Goal: Task Accomplishment & Management: Use online tool/utility

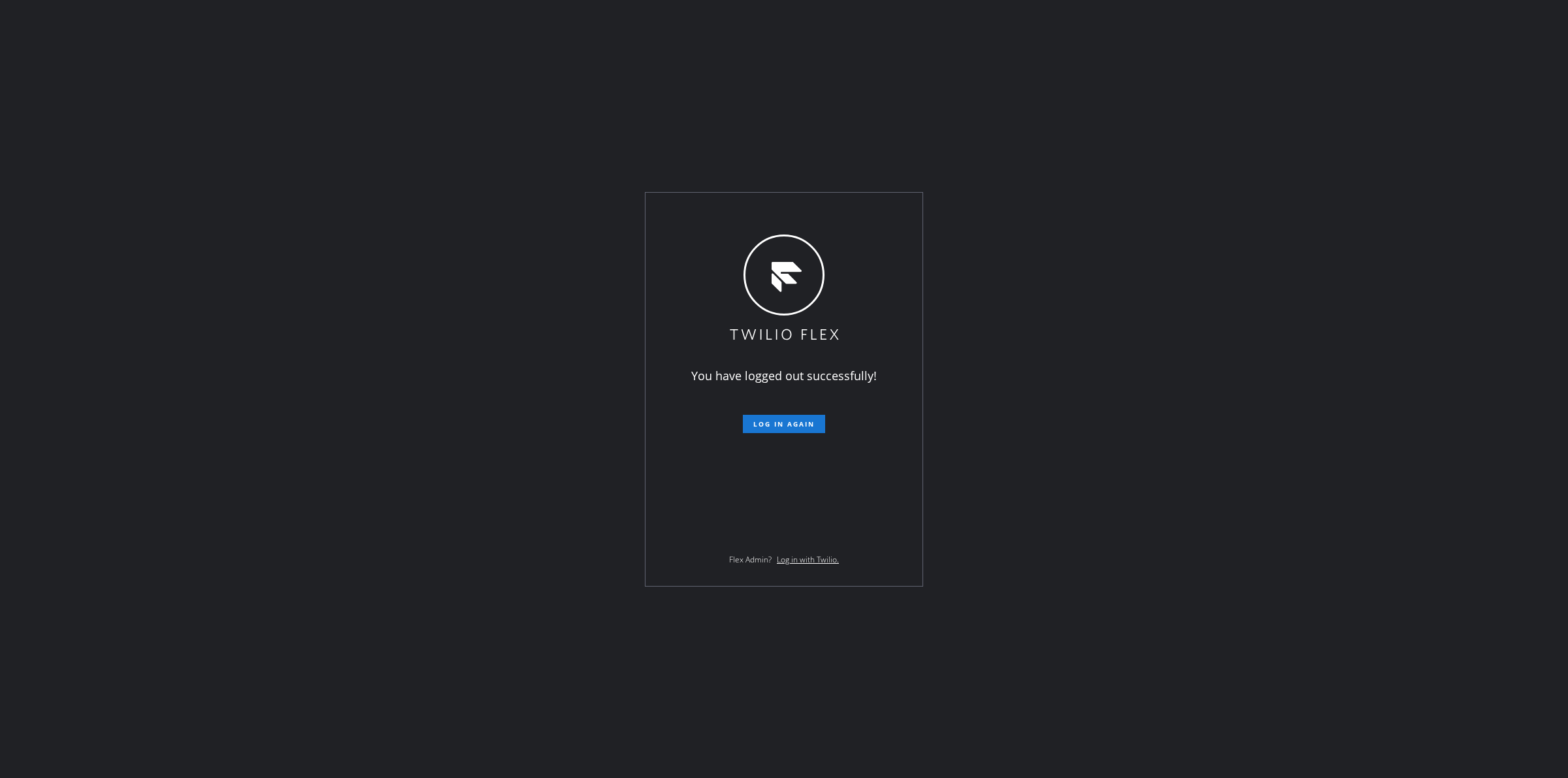
click at [759, 421] on span "Log in again" at bounding box center [784, 424] width 61 height 9
click at [1495, 374] on div "You have logged out successfully! Log in again Flex Admin? Log in with Twilio." at bounding box center [784, 389] width 1568 height 778
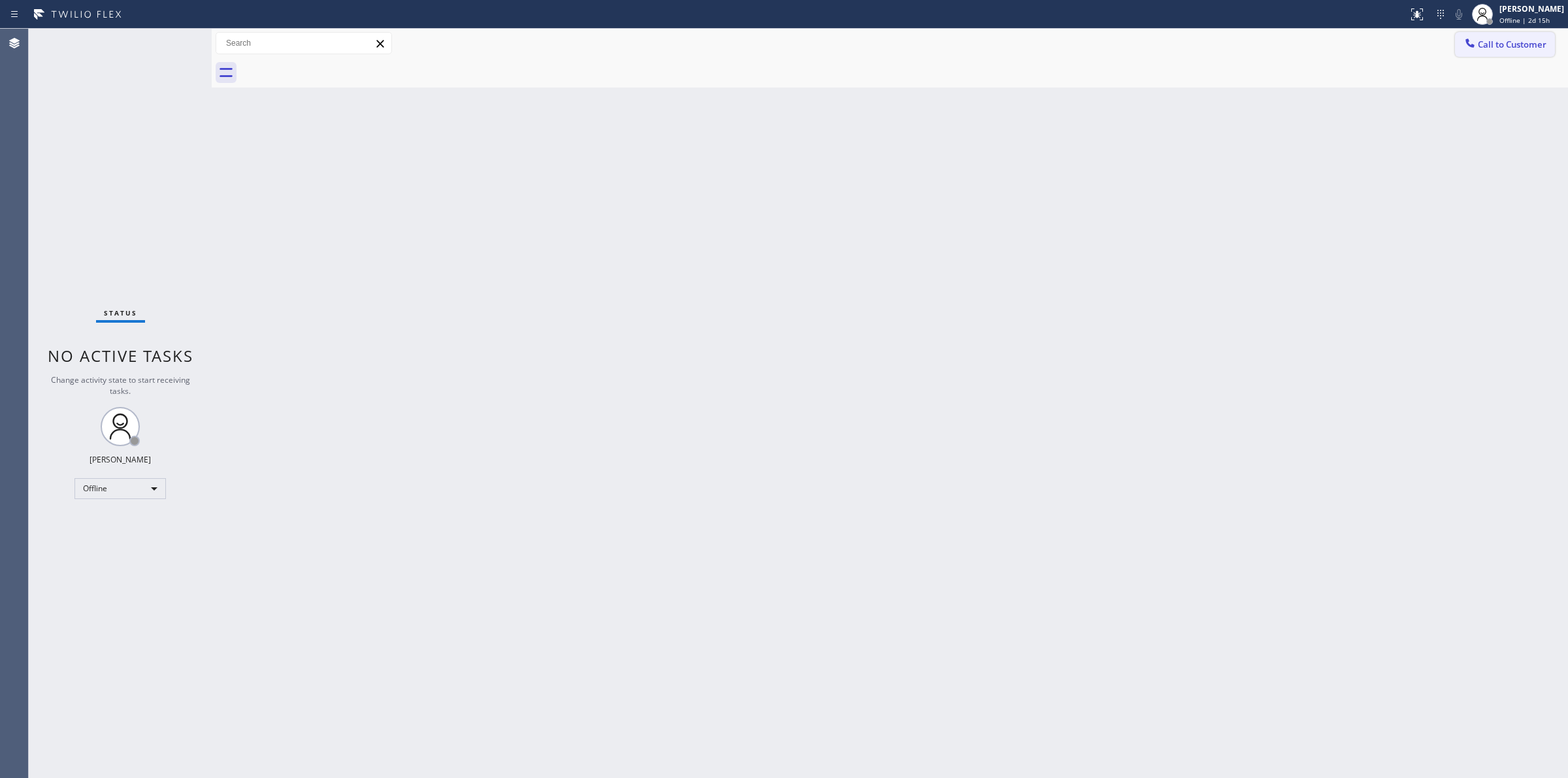
click at [1524, 44] on span "Call to Customer" at bounding box center [1512, 44] width 69 height 12
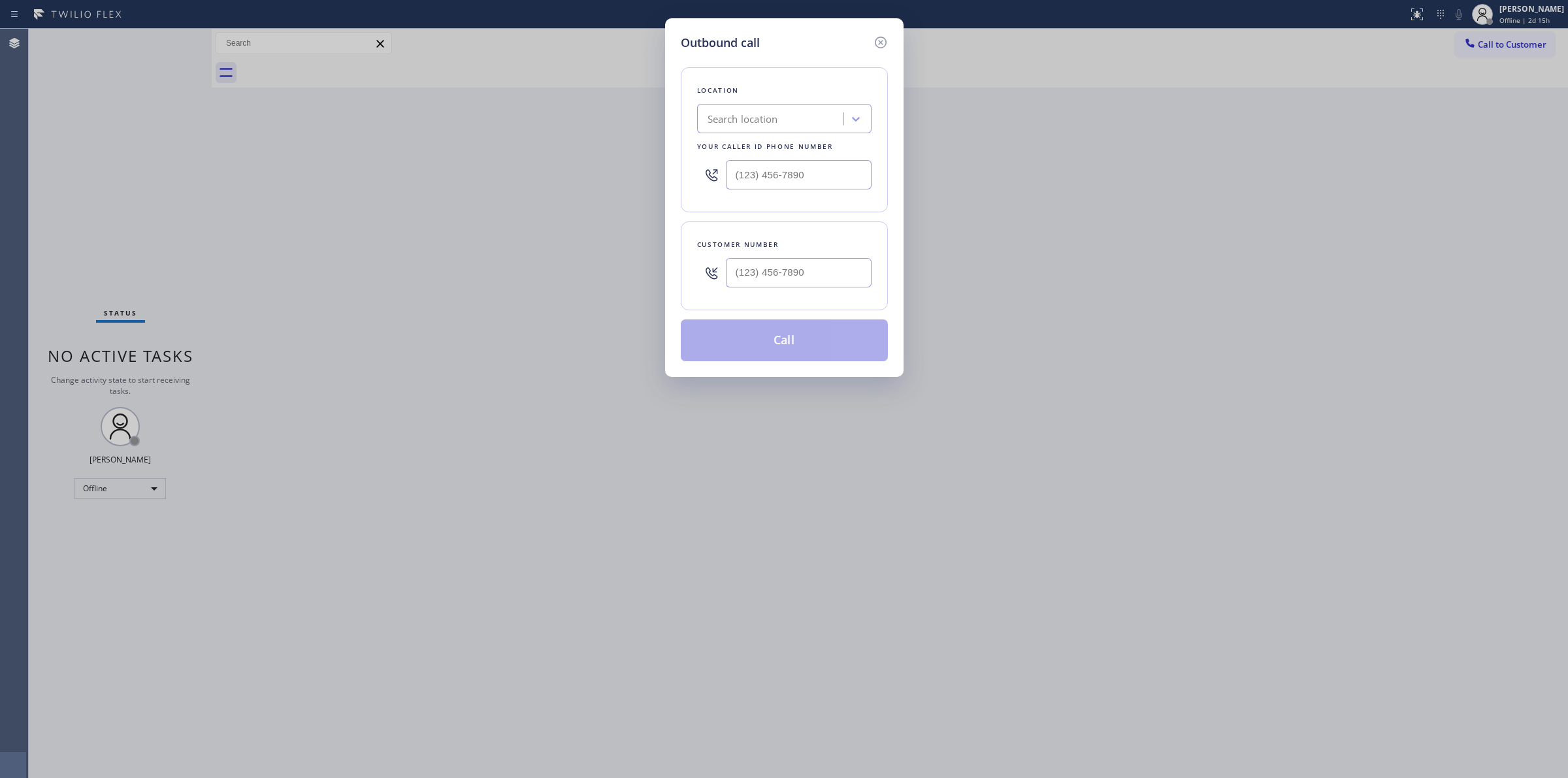
drag, startPoint x: 879, startPoint y: 40, endPoint x: 889, endPoint y: 40, distance: 10.0
click at [889, 40] on div "Outbound call Location Search location Your caller id phone number Customer num…" at bounding box center [785, 198] width 239 height 359
click at [1564, 13] on div "Outbound call Location Search location Your caller id phone number Customer num…" at bounding box center [784, 389] width 1568 height 778
click at [1531, 14] on div "Outbound call Location Search location Your caller id phone number Customer num…" at bounding box center [784, 389] width 1568 height 778
click at [881, 42] on icon at bounding box center [881, 42] width 16 height 16
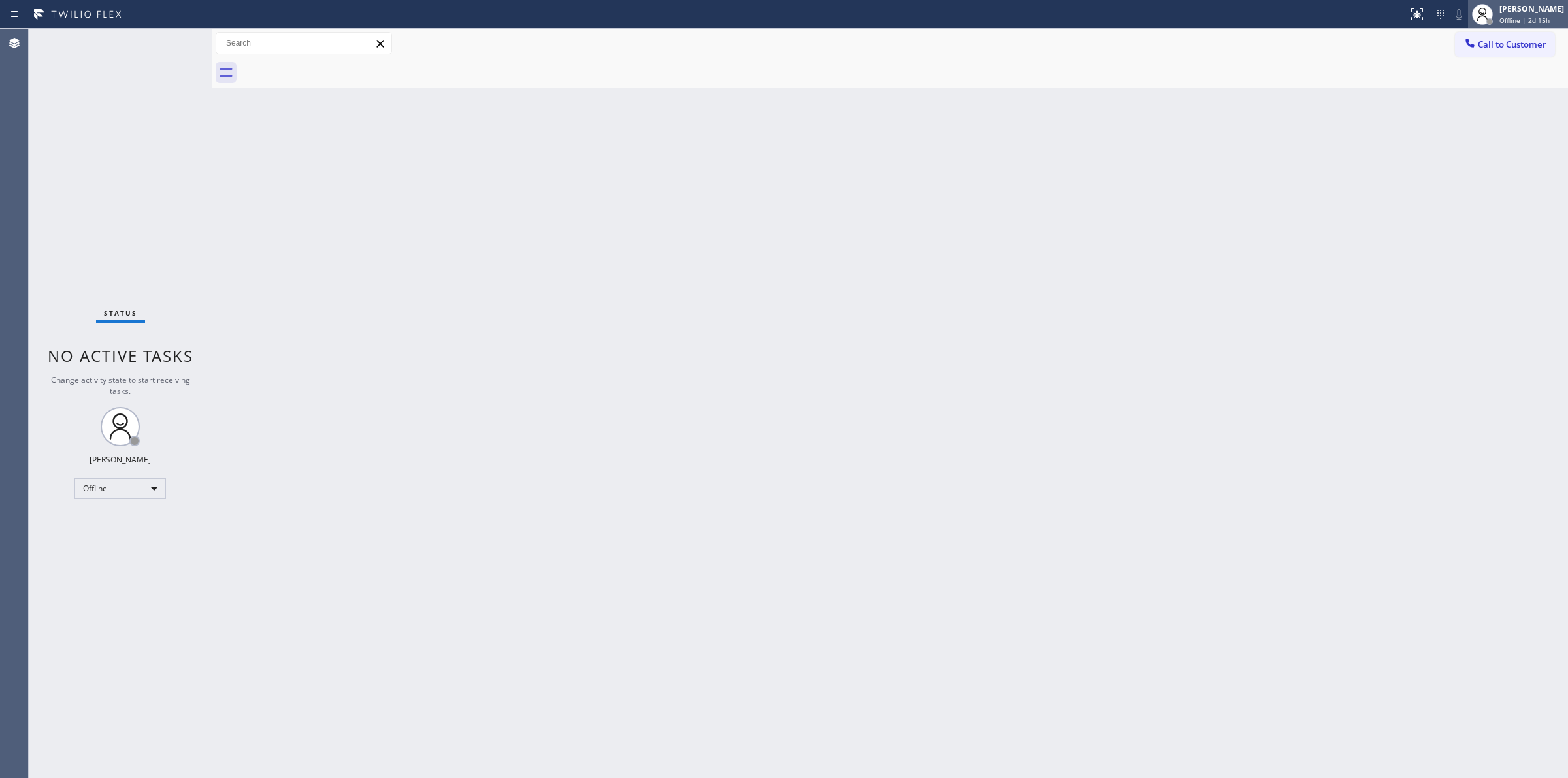
click at [1527, 16] on span "Offline | 2d 15h" at bounding box center [1524, 20] width 50 height 9
click at [1455, 90] on button "Unavailable" at bounding box center [1502, 86] width 131 height 17
click at [1497, 39] on span "Call to Customer" at bounding box center [1512, 44] width 69 height 12
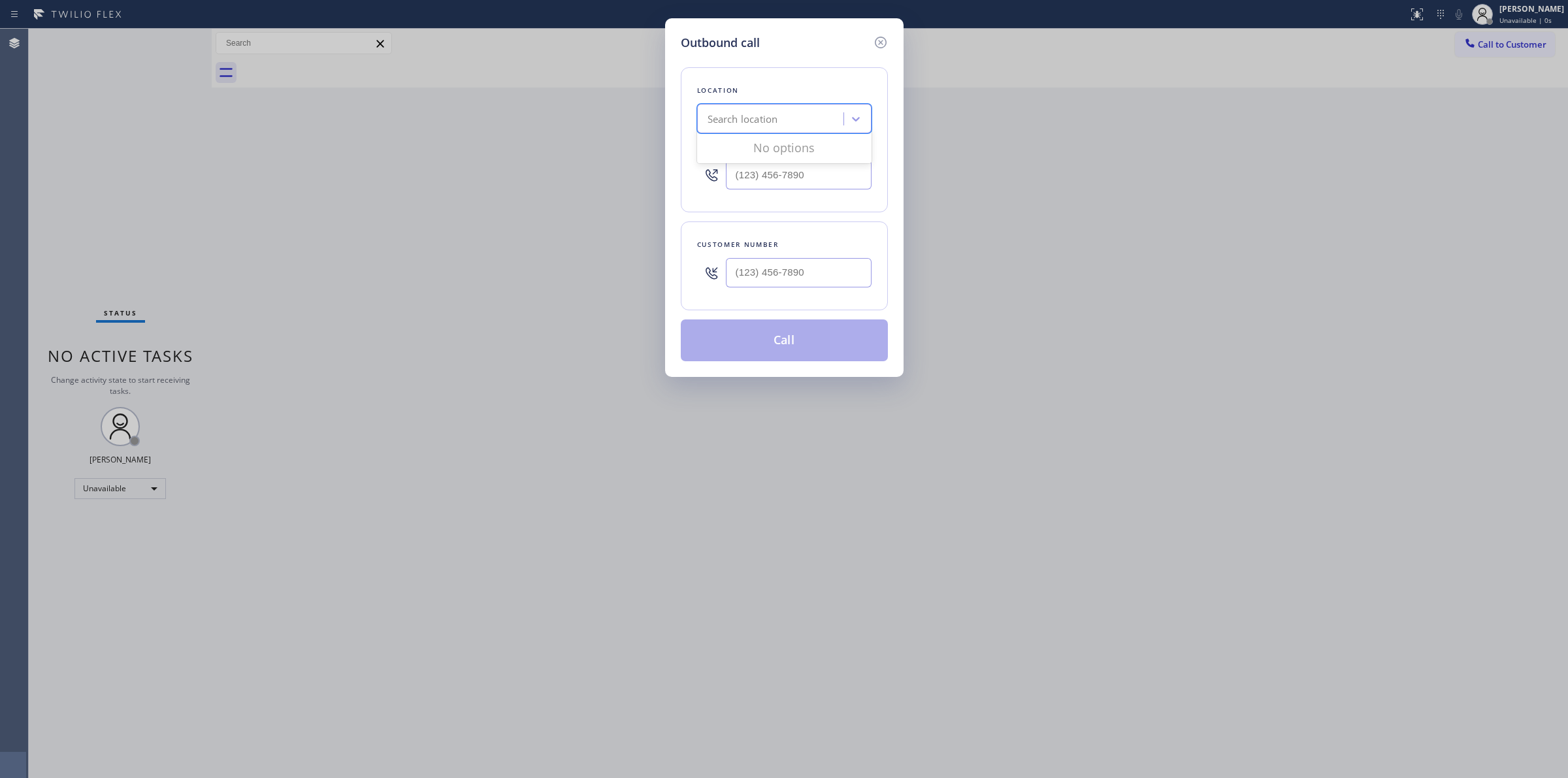
paste input "Viing Repair Pro"
click at [811, 124] on div "Search location" at bounding box center [773, 119] width 143 height 23
click at [715, 119] on input "Viing Repair Pro" at bounding box center [744, 119] width 73 height 11
type input "Viking Repair Pro"
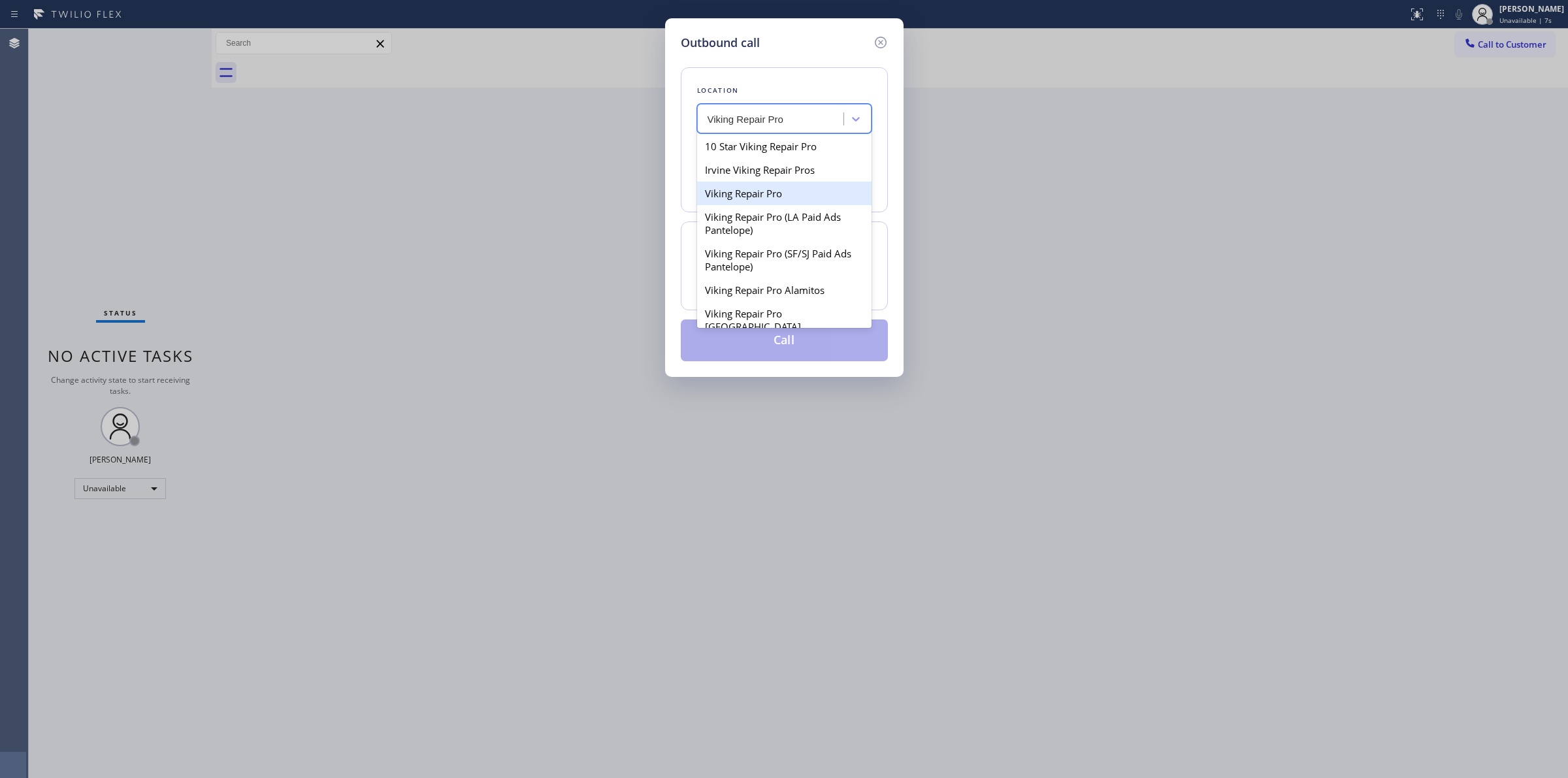
click at [768, 204] on div "Viking Repair Pro" at bounding box center [784, 193] width 174 height 23
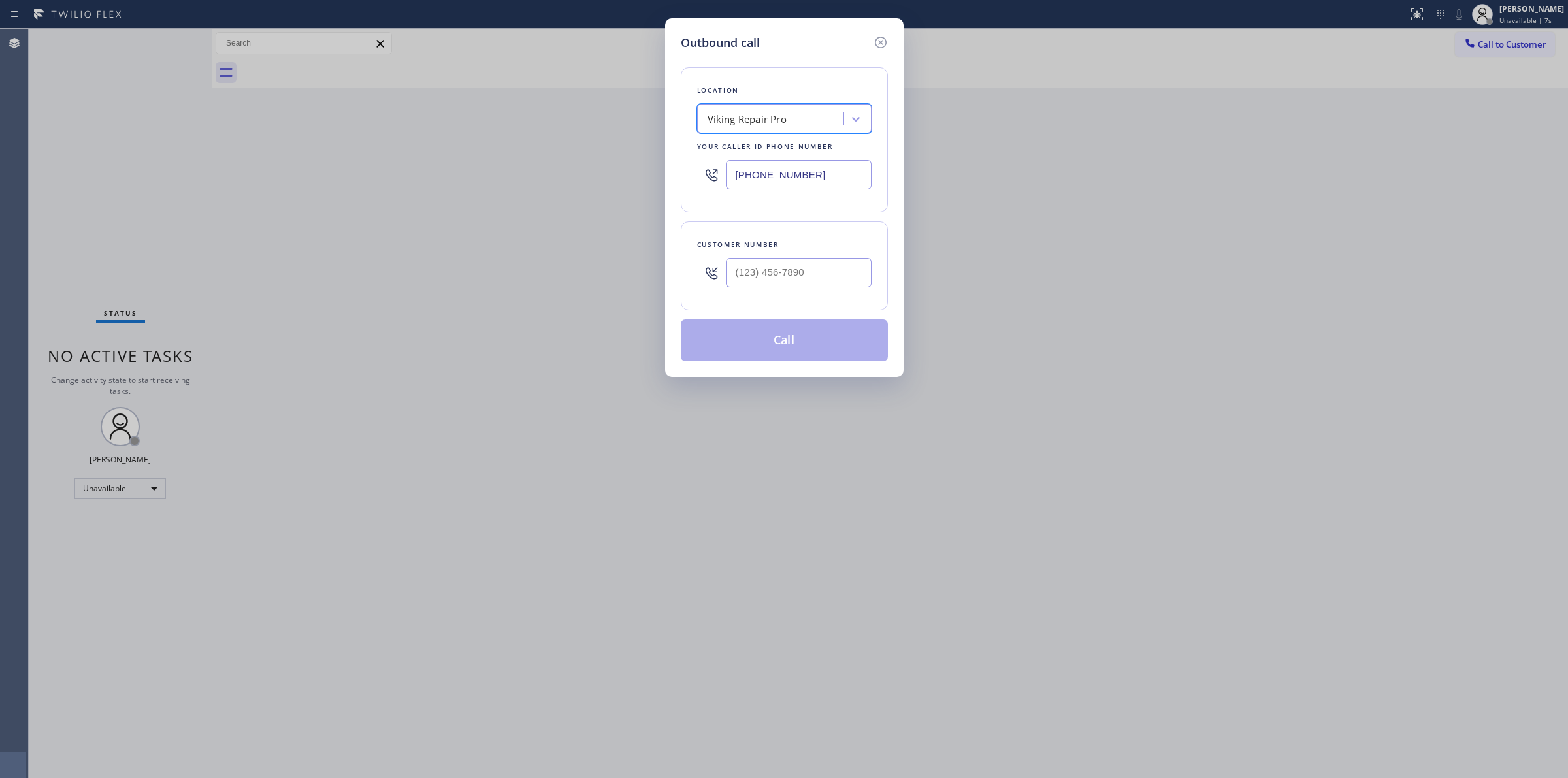
click at [807, 180] on input "(844) 988-0068" at bounding box center [799, 175] width 145 height 30
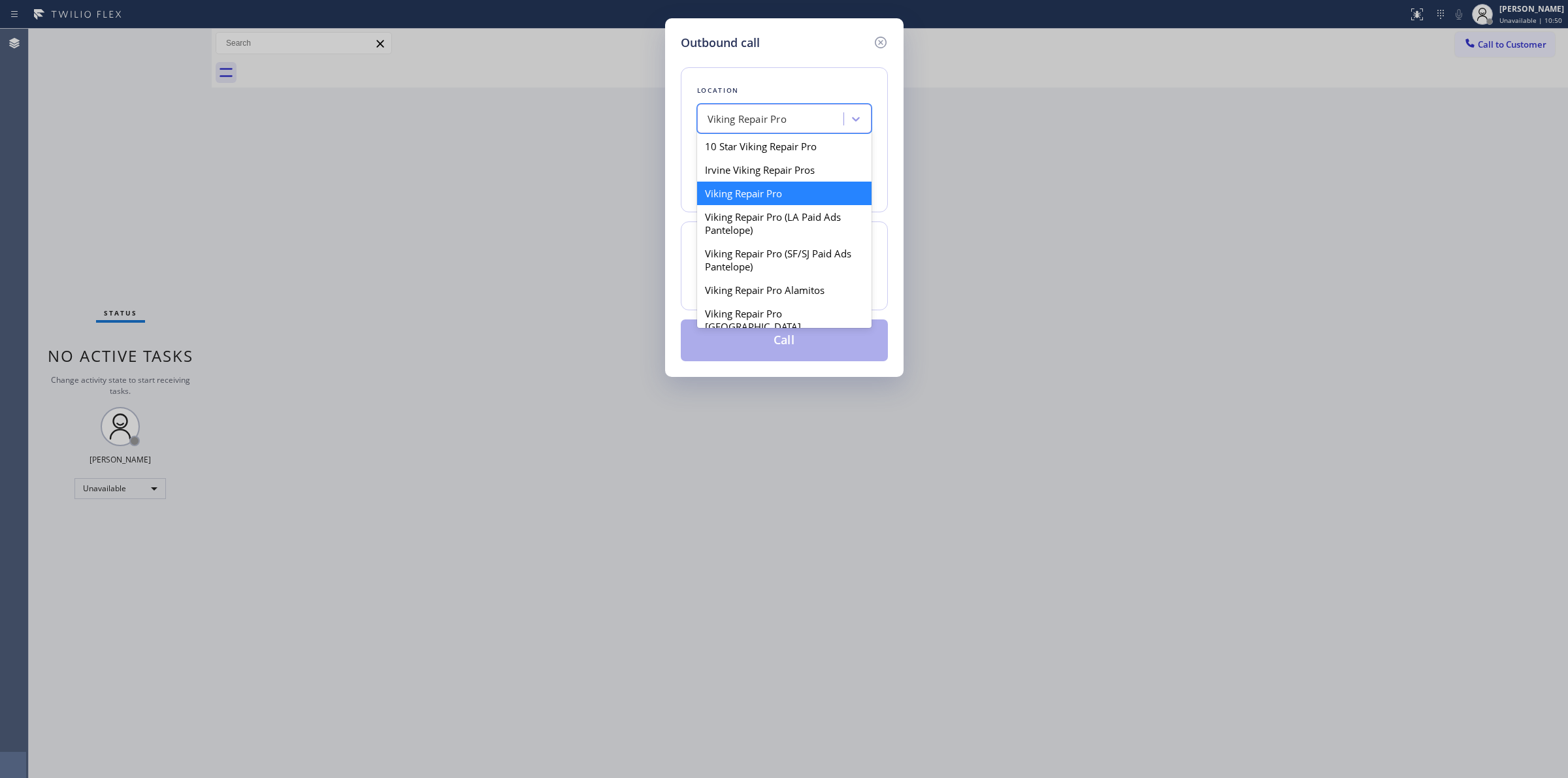
click at [769, 116] on div "Viking Repair Pro" at bounding box center [747, 119] width 79 height 15
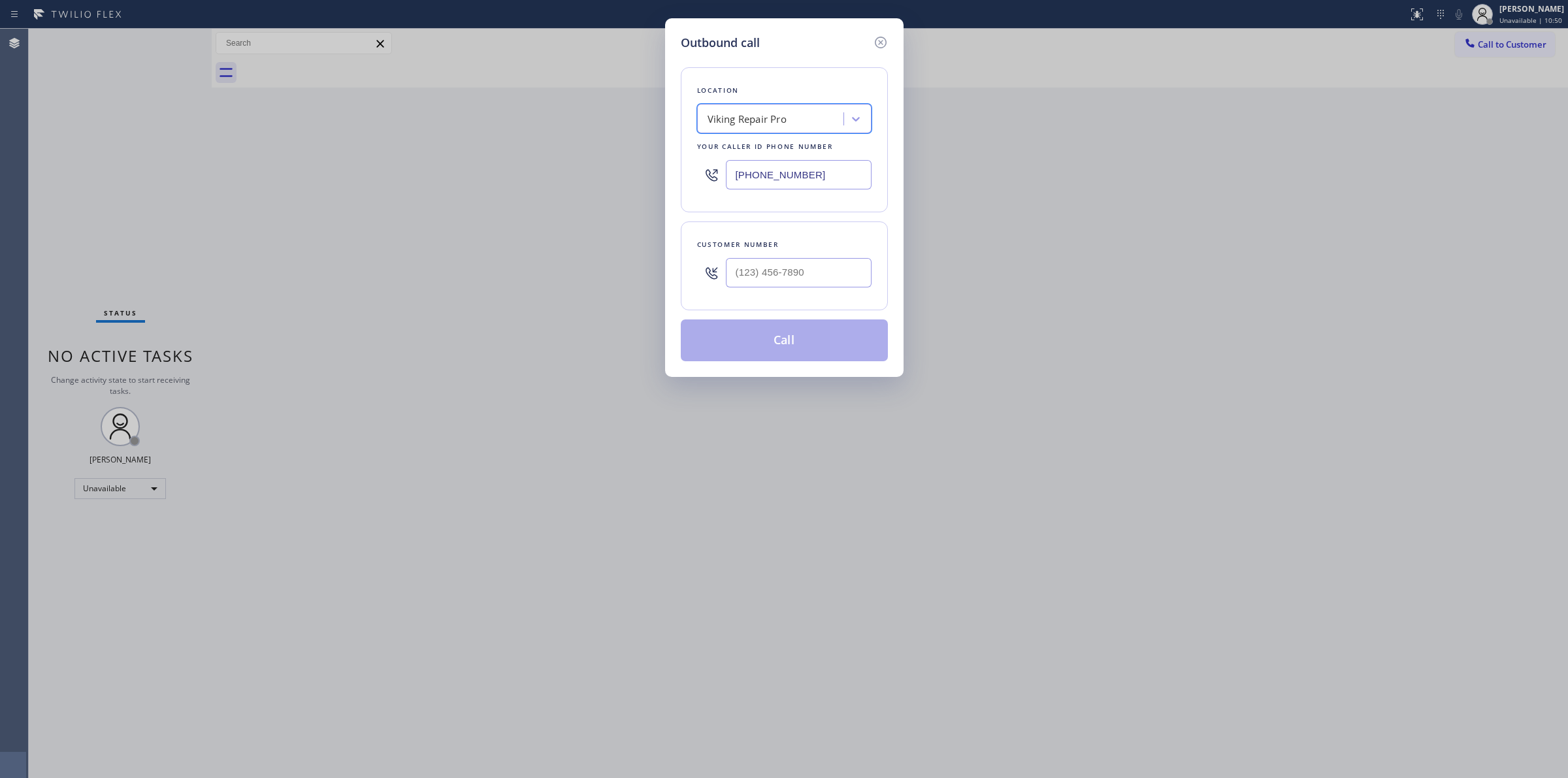
click at [795, 112] on div "Viking Repair Pro" at bounding box center [773, 119] width 143 height 23
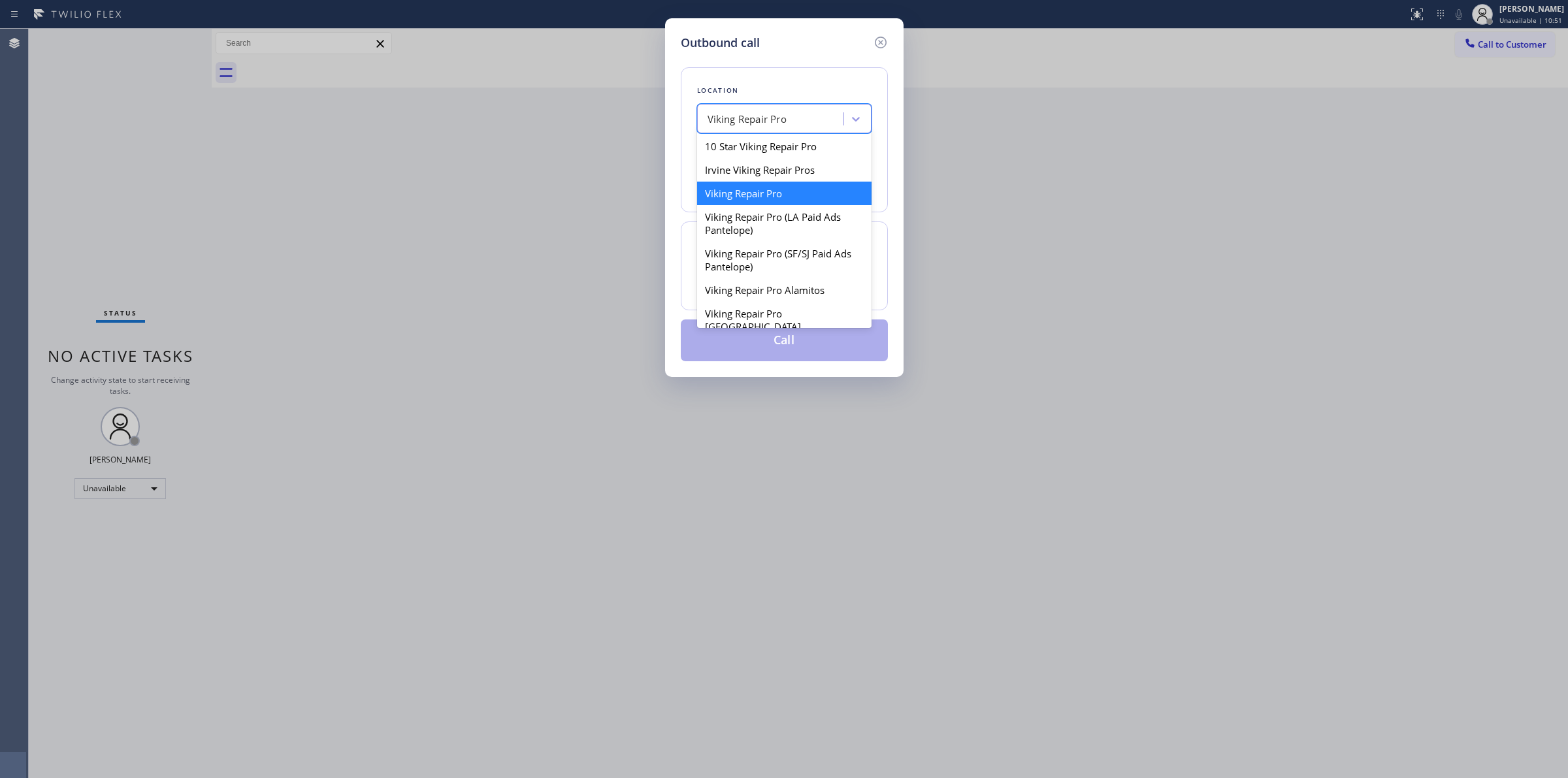
click at [781, 116] on div "Viking Repair Pro" at bounding box center [747, 119] width 79 height 15
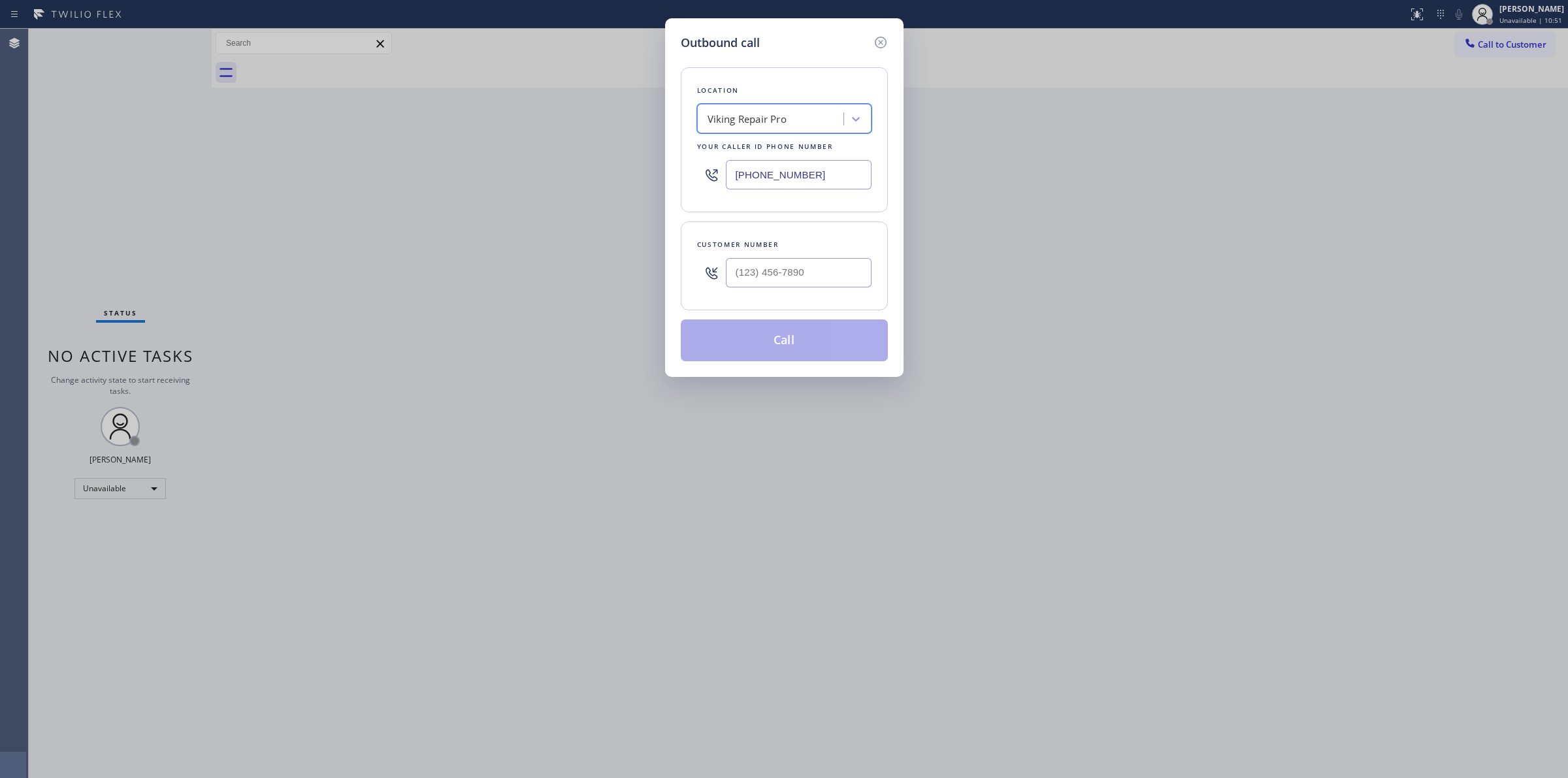
click at [781, 116] on div "Viking Repair Pro" at bounding box center [747, 119] width 79 height 15
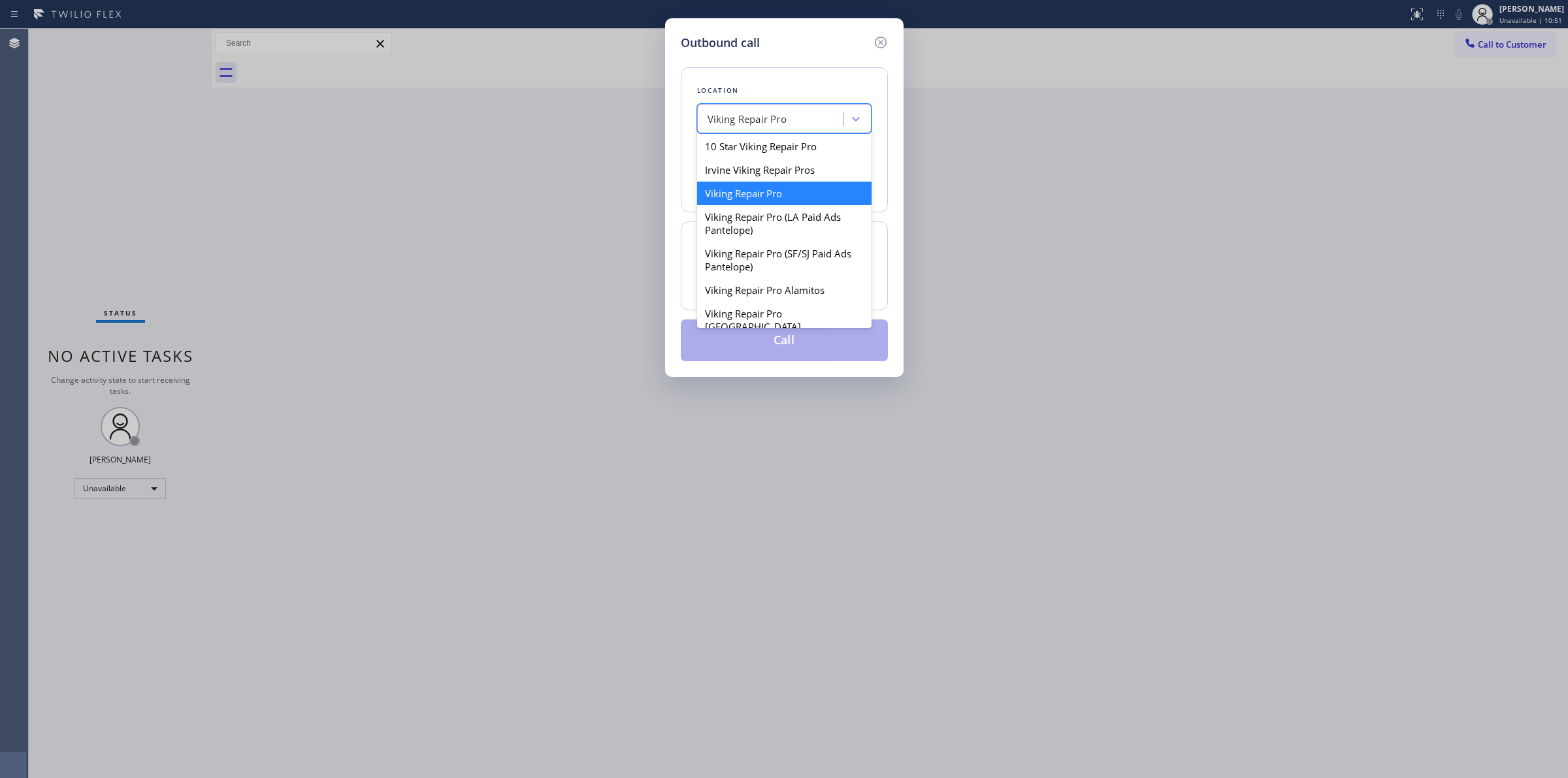
click at [781, 116] on div "Viking Repair Pro" at bounding box center [747, 119] width 79 height 15
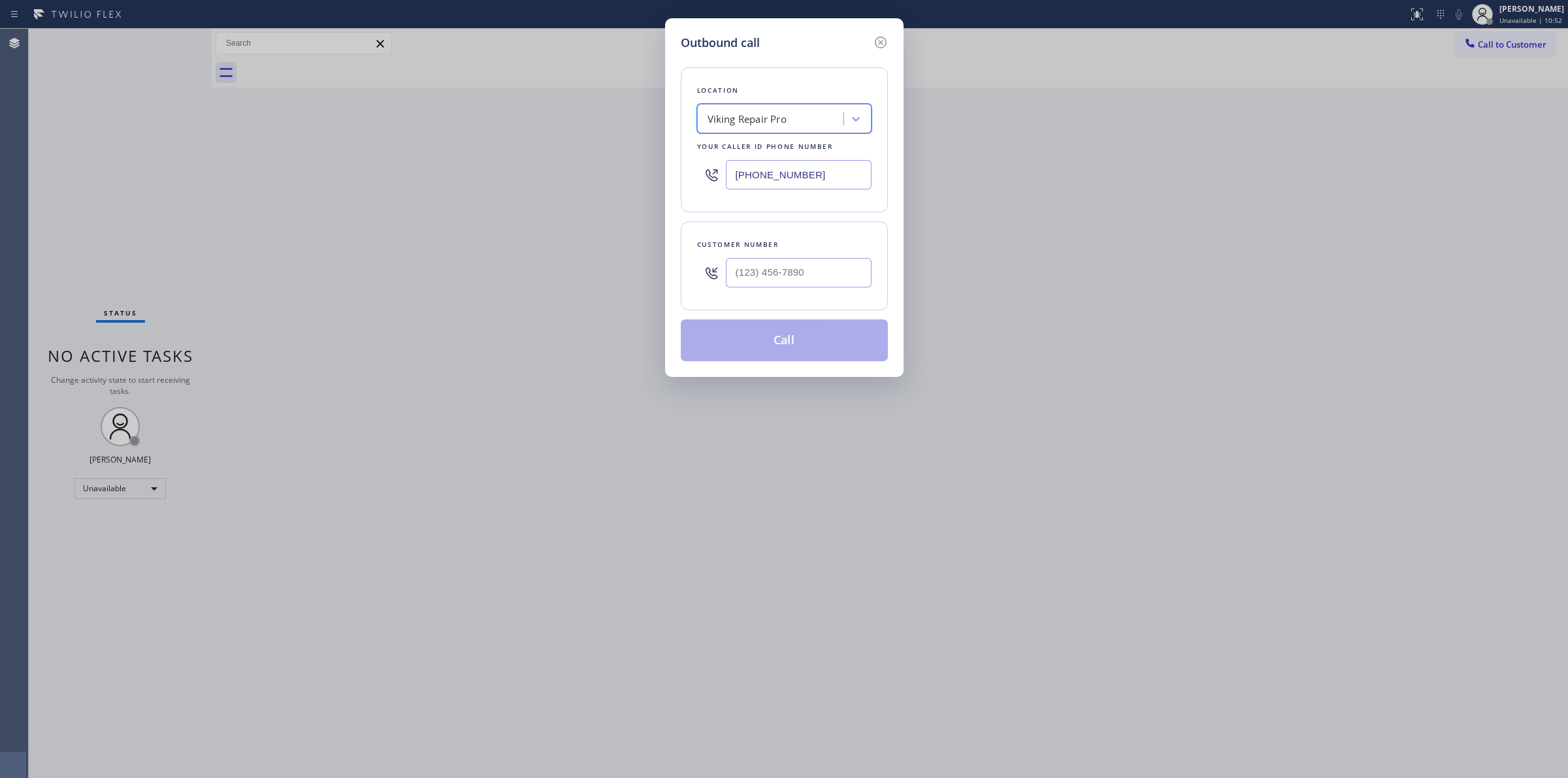
click at [781, 116] on div "Viking Repair Pro" at bounding box center [747, 119] width 79 height 15
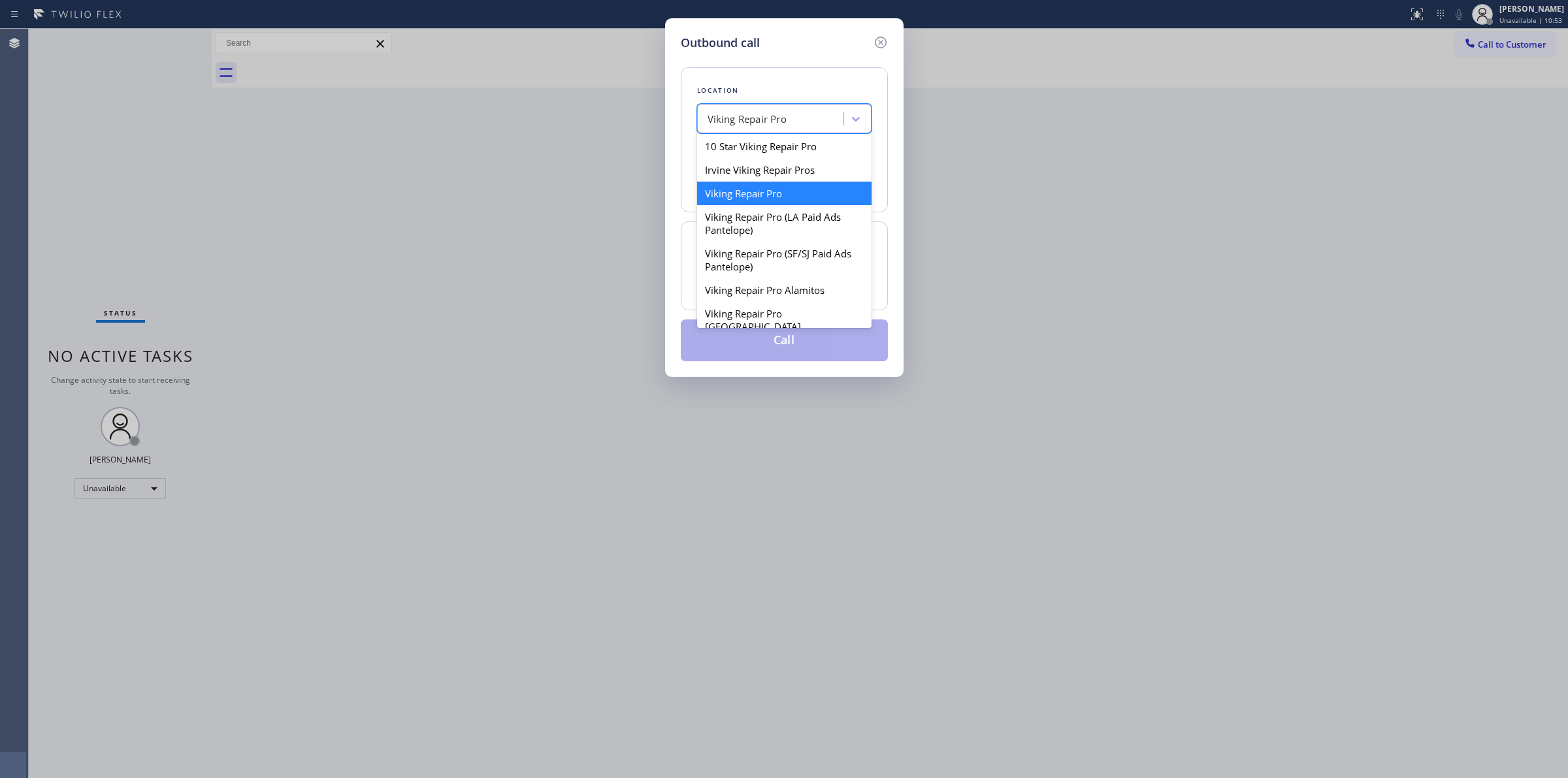
click at [781, 118] on div "Viking Repair Pro" at bounding box center [747, 119] width 79 height 15
click at [795, 121] on div "Viking Repair Pro" at bounding box center [773, 119] width 143 height 23
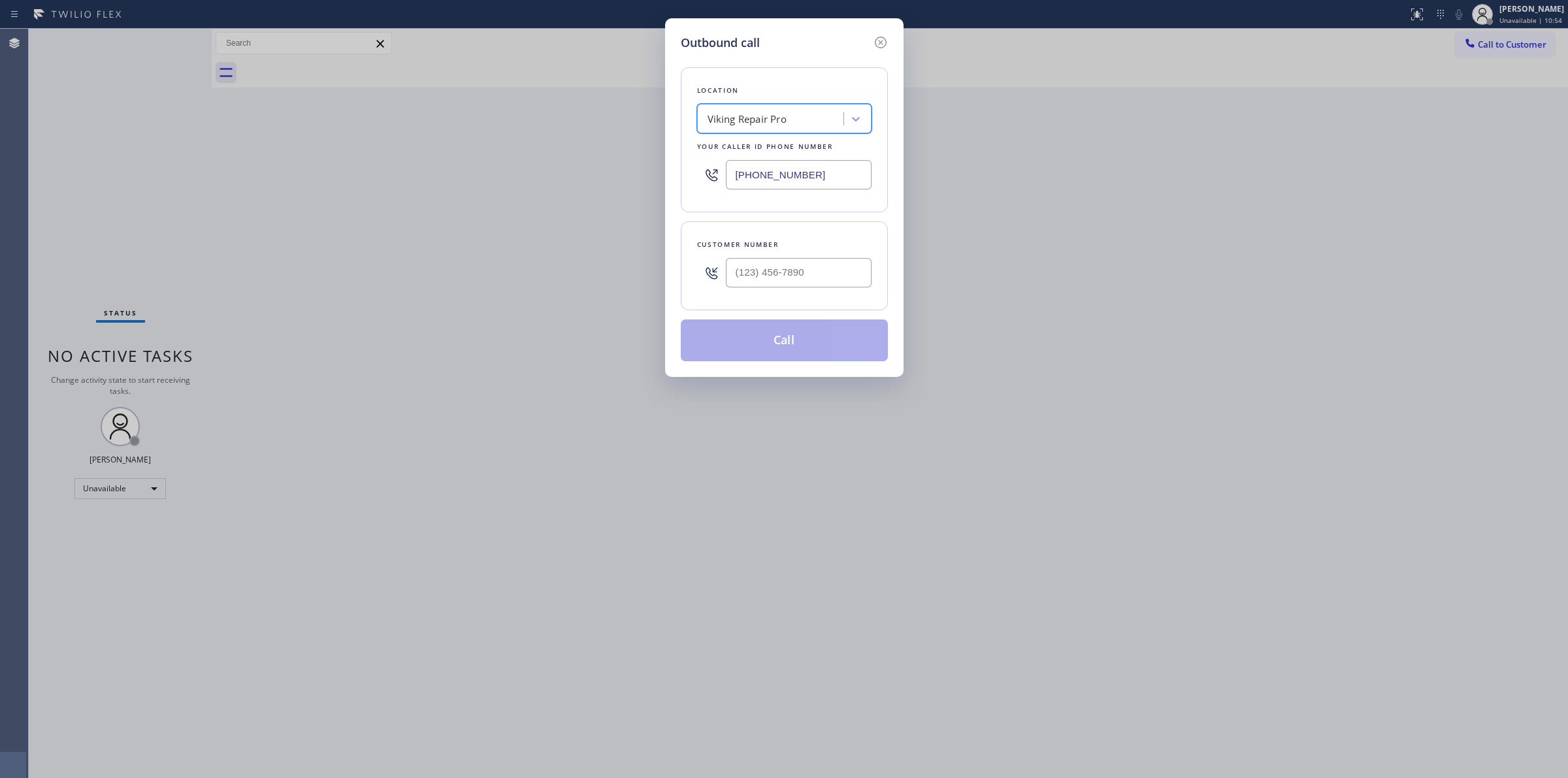
click at [795, 121] on div "Viking Repair Pro" at bounding box center [773, 119] width 143 height 23
click at [882, 190] on div "Location Viking Repair Pro Your caller id phone number (844) 988-0068" at bounding box center [784, 139] width 207 height 145
drag, startPoint x: 842, startPoint y: 169, endPoint x: 581, endPoint y: 173, distance: 261.0
click at [586, 173] on div "Outbound call Location Viking Repair Pro Your caller id phone number (844) 988-…" at bounding box center [784, 389] width 1568 height 778
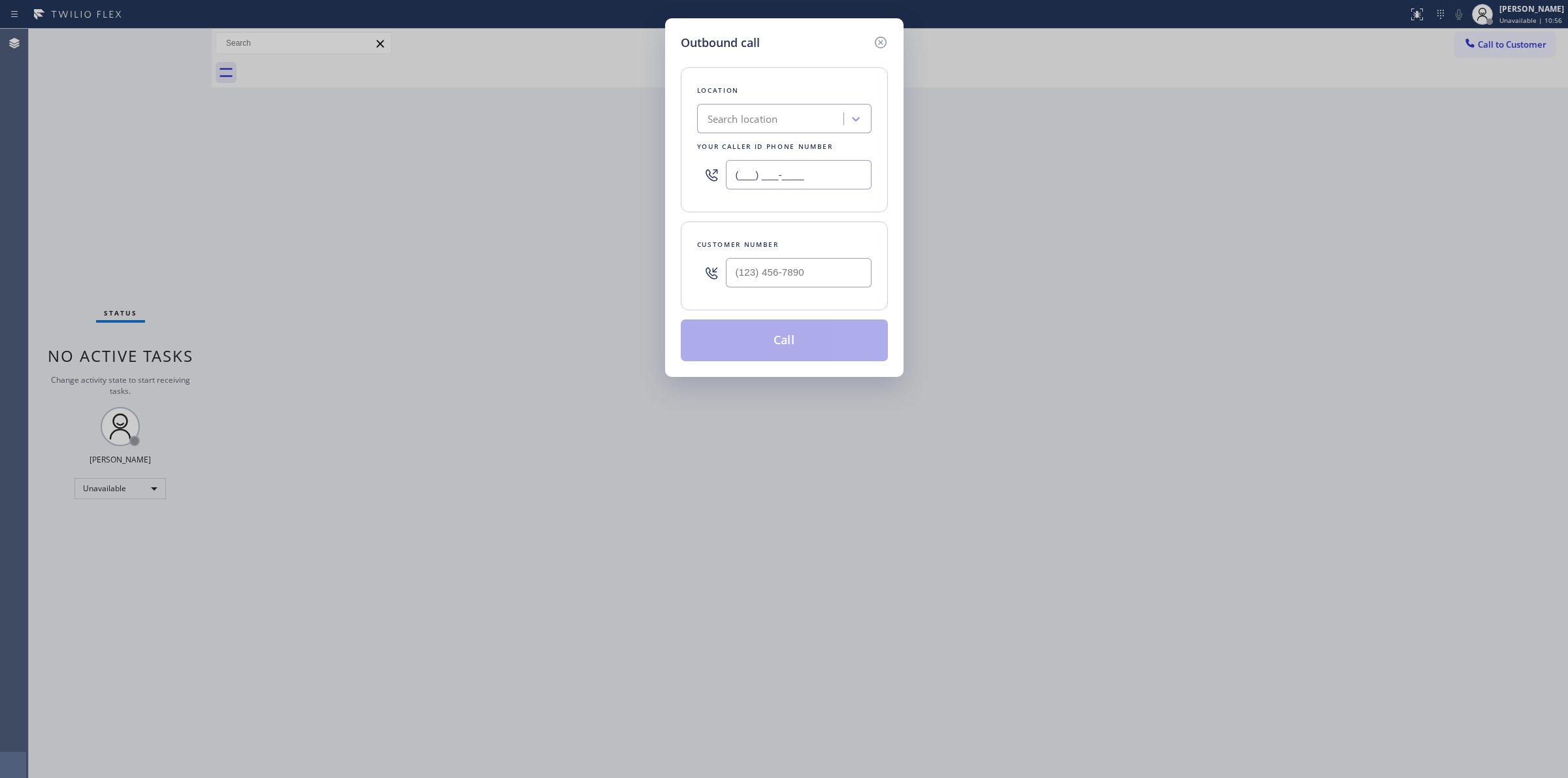
type input "(___) ___-____"
click at [781, 109] on div "Search location" at bounding box center [773, 119] width 143 height 23
paste input "Viking Appliance"
type input "Viking Appliance"
drag, startPoint x: 821, startPoint y: 177, endPoint x: 573, endPoint y: 169, distance: 248.1
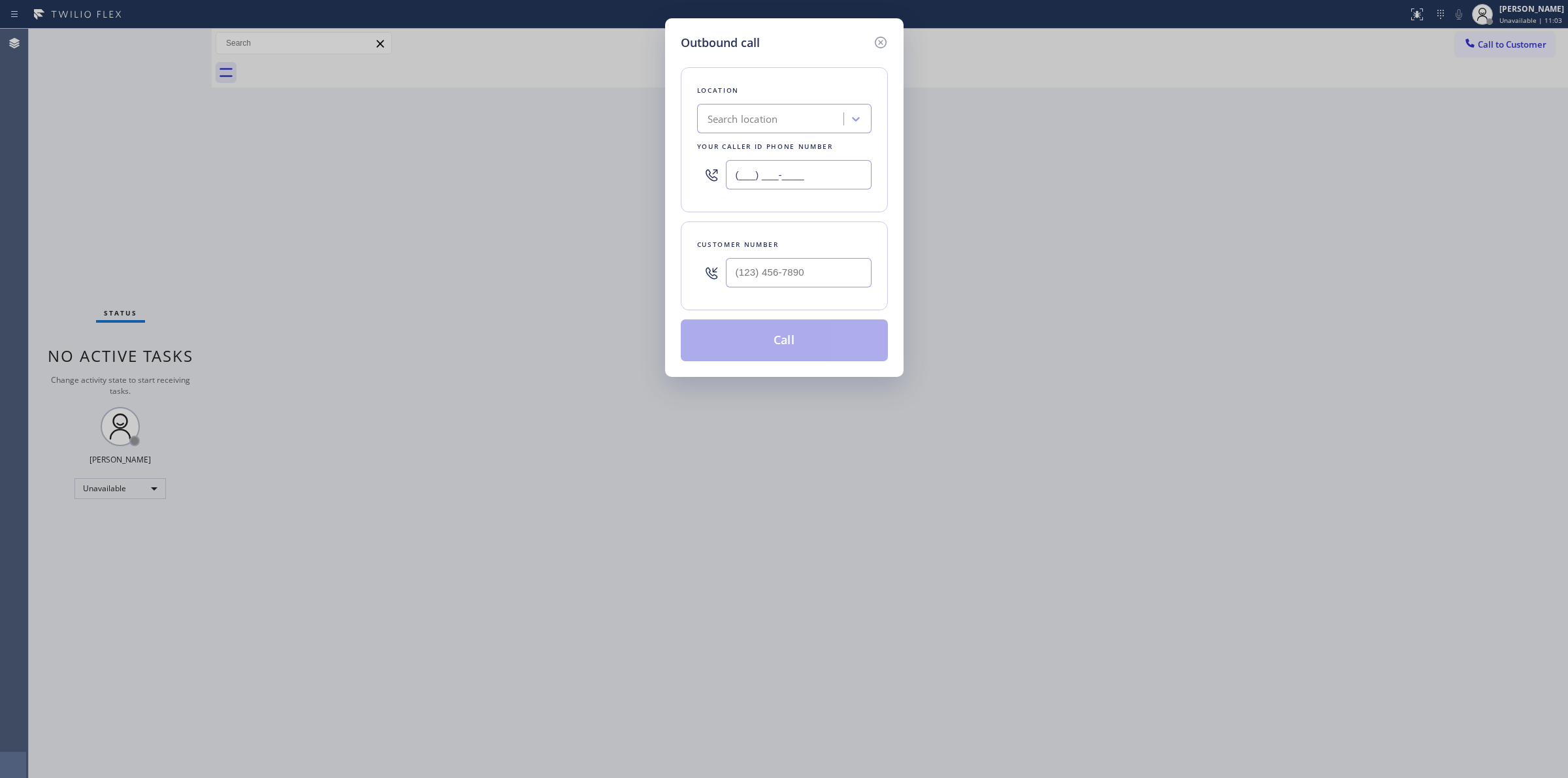
click at [578, 170] on div "Outbound call Location Search location Your caller id phone number (___) ___-__…" at bounding box center [784, 389] width 1568 height 778
paste input "206) 590-4500"
type input "(206) 590-4500"
click at [835, 87] on div "Location" at bounding box center [784, 90] width 174 height 13
click at [750, 121] on div "Search location" at bounding box center [743, 119] width 71 height 15
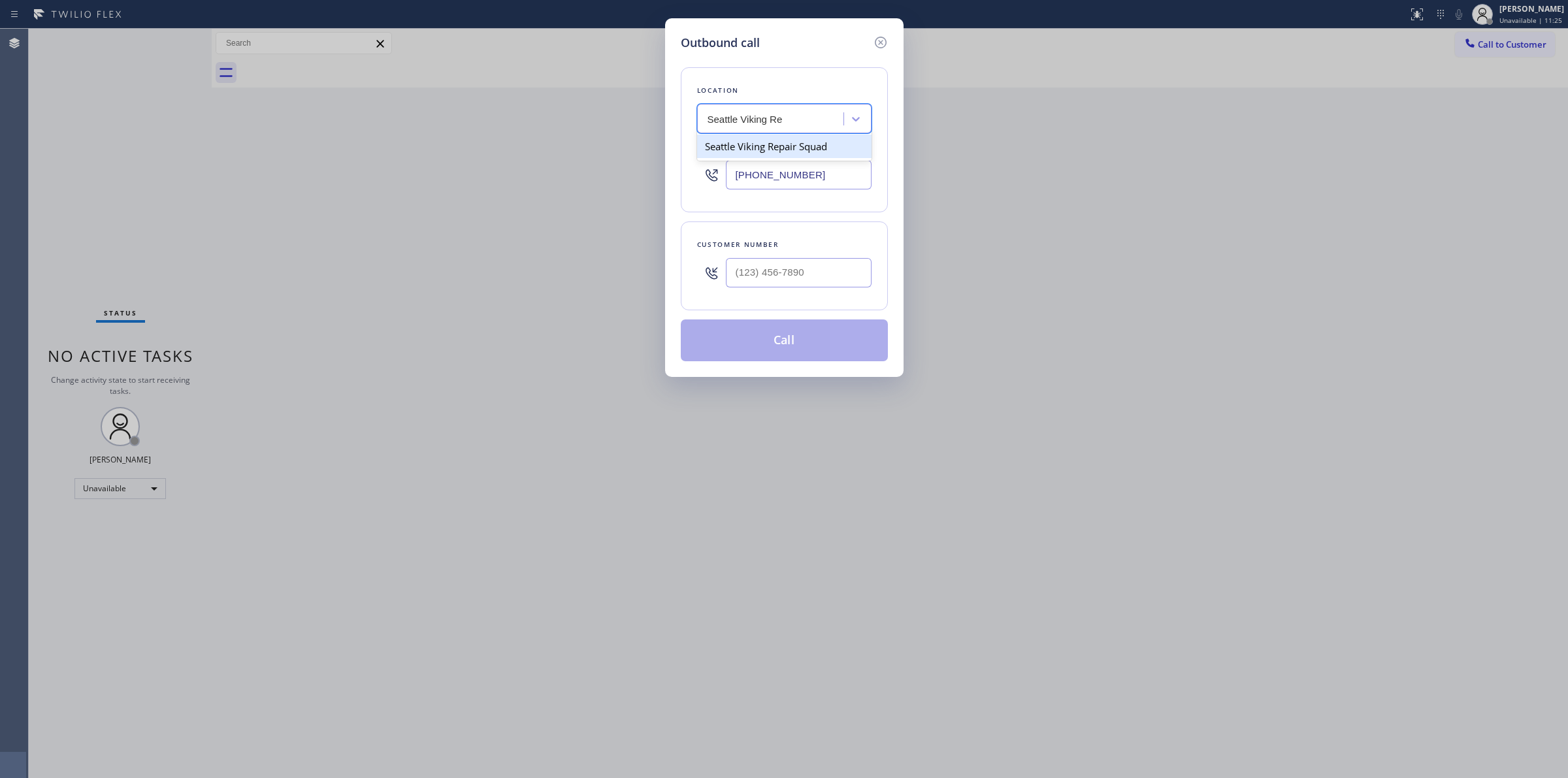
type input "Seattle Viking Re"
click at [774, 128] on div "Search location" at bounding box center [773, 119] width 143 height 23
type input "Seattle Viking Appliance"
click at [765, 147] on div "Seattle Viking Appliance" at bounding box center [784, 146] width 174 height 23
click at [811, 183] on input "(206) 590-4500" at bounding box center [799, 175] width 145 height 30
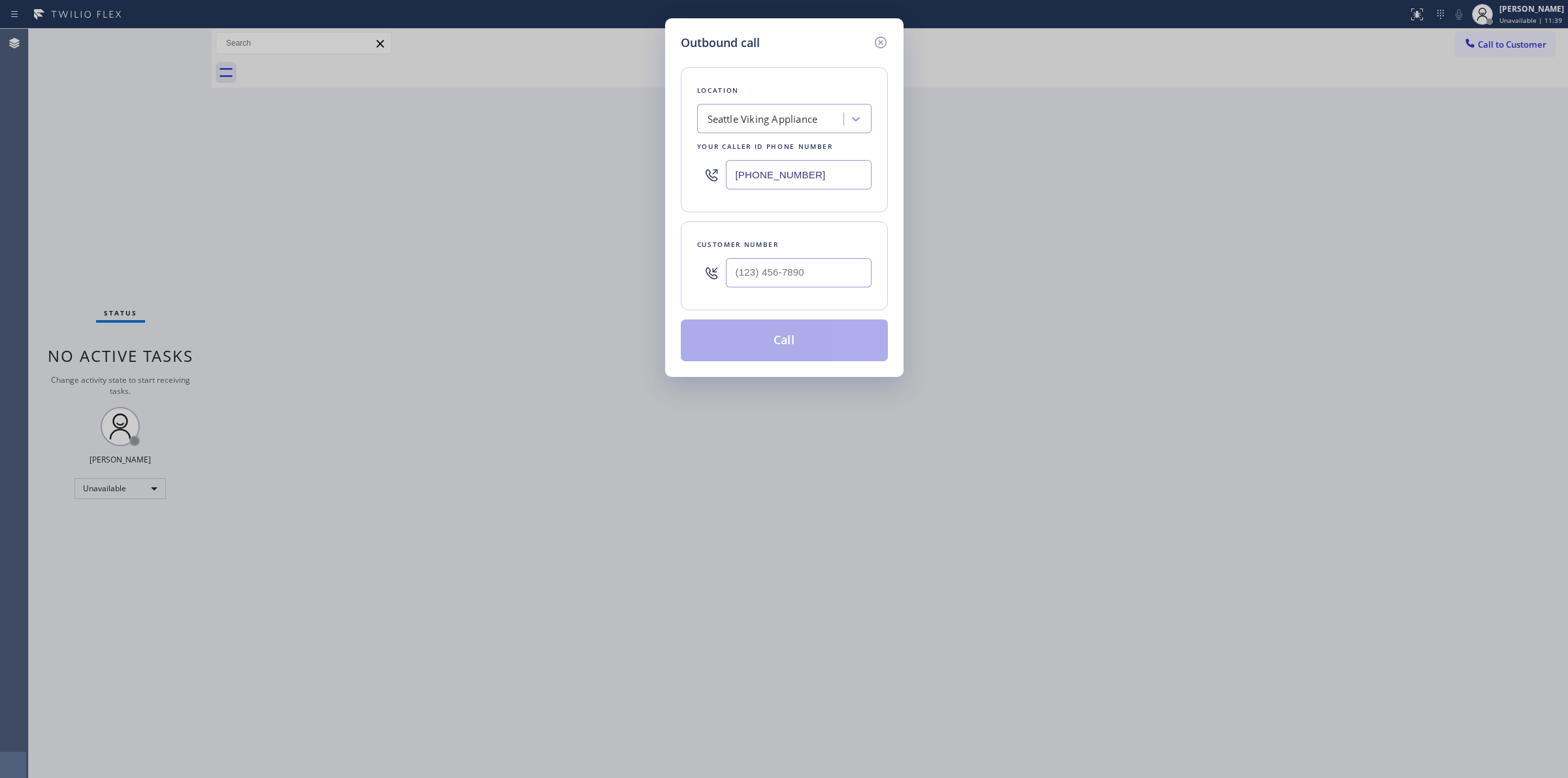
click at [811, 183] on input "(206) 590-4500" at bounding box center [799, 175] width 145 height 30
paste input "Viking Appliance Repair Service"
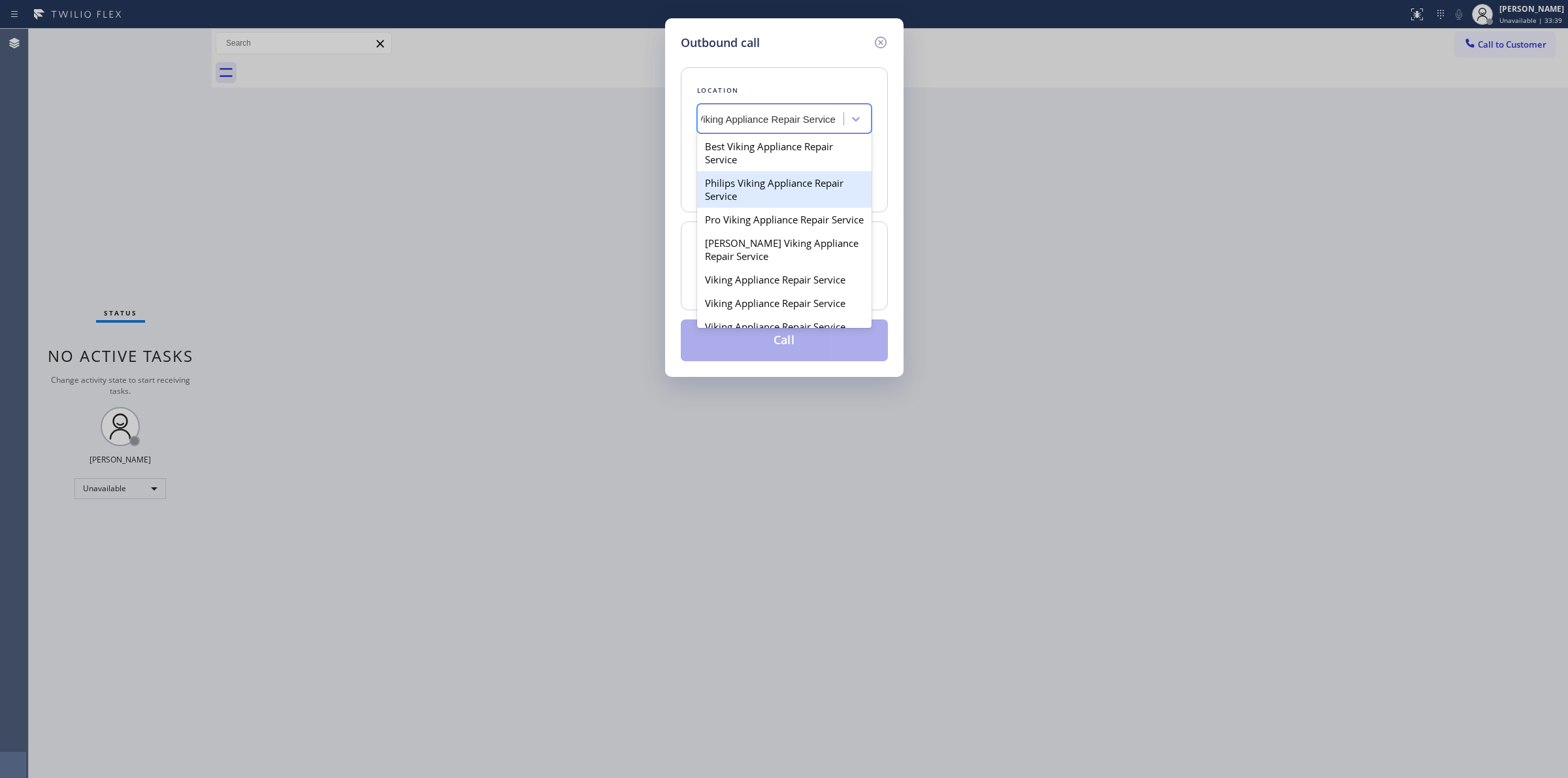
type input "Viking Appliance Repair Service"
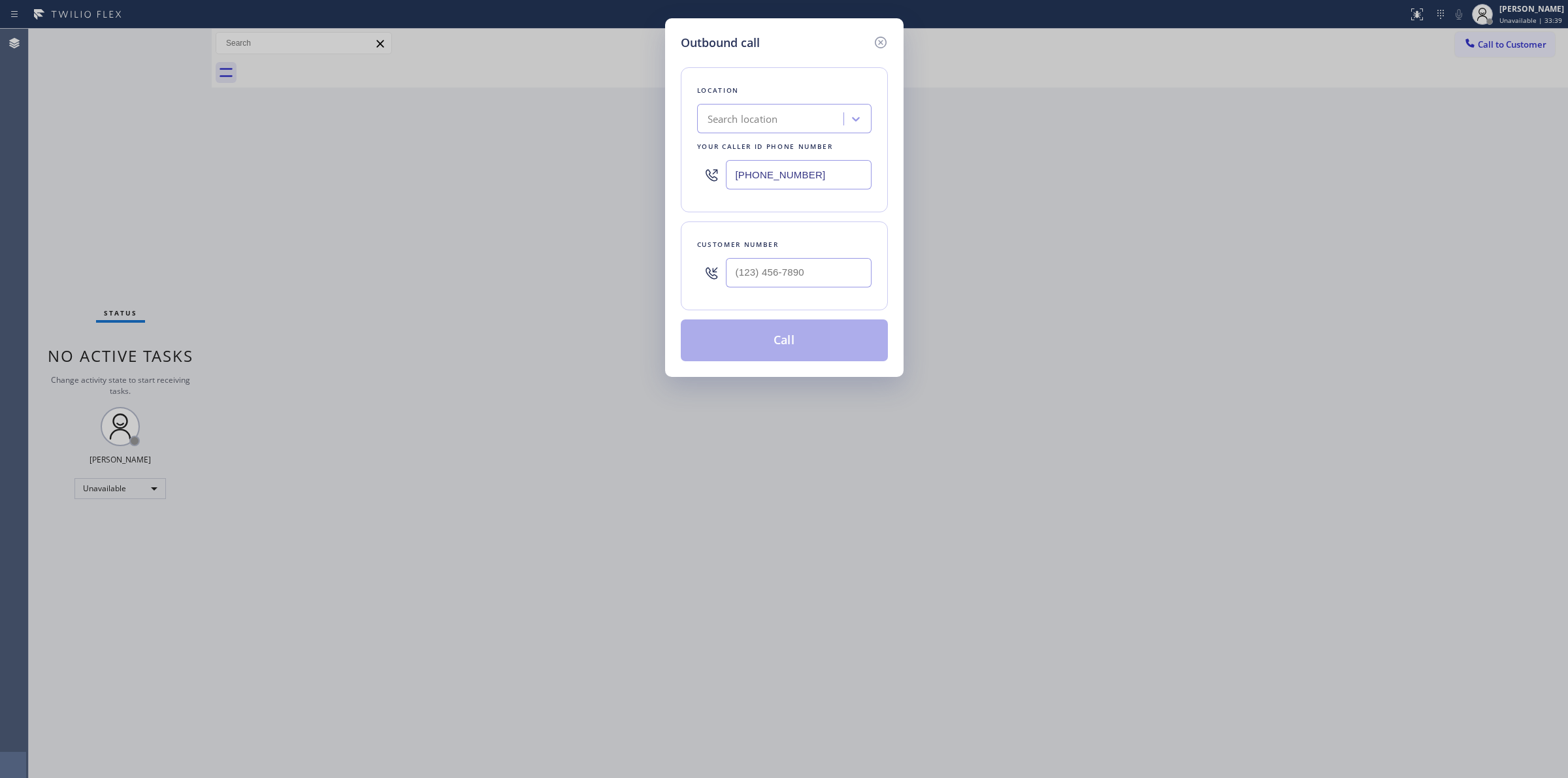
scroll to position [0, 0]
drag, startPoint x: 826, startPoint y: 168, endPoint x: 623, endPoint y: 169, distance: 203.0
click at [645, 169] on div "Outbound call Location option Seattle Viking Appliance, selected. 7 results ava…" at bounding box center [784, 389] width 1568 height 778
paste input "855) 666-9755"
type input "(855) 666-9755"
